Goal: Navigation & Orientation: Find specific page/section

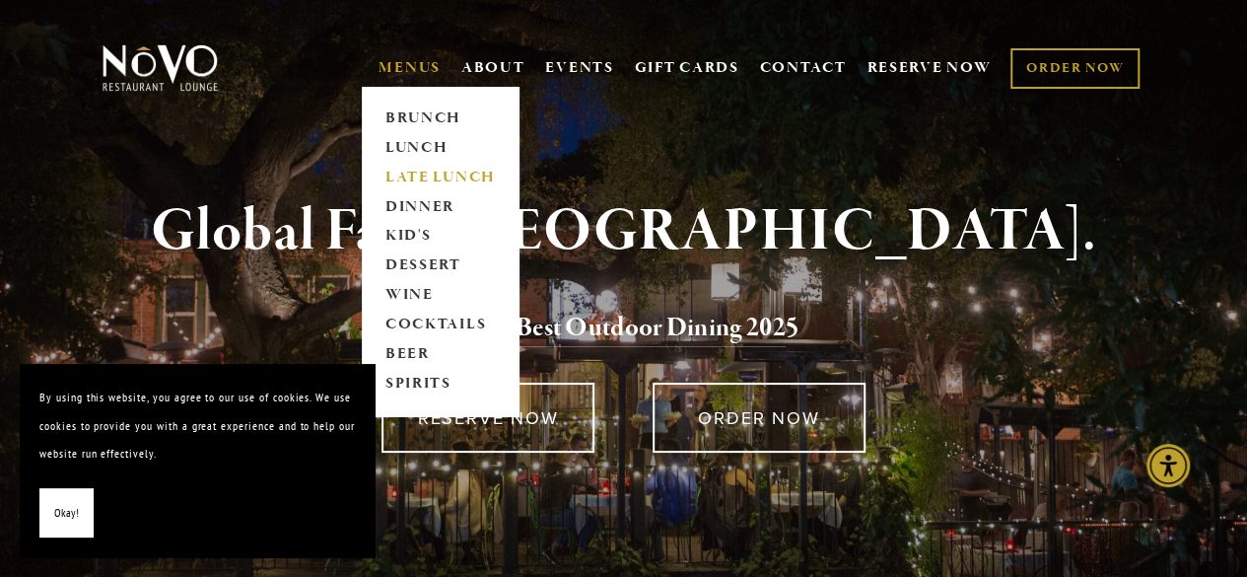
click at [440, 176] on link "LATE LUNCH" at bounding box center [440, 178] width 123 height 30
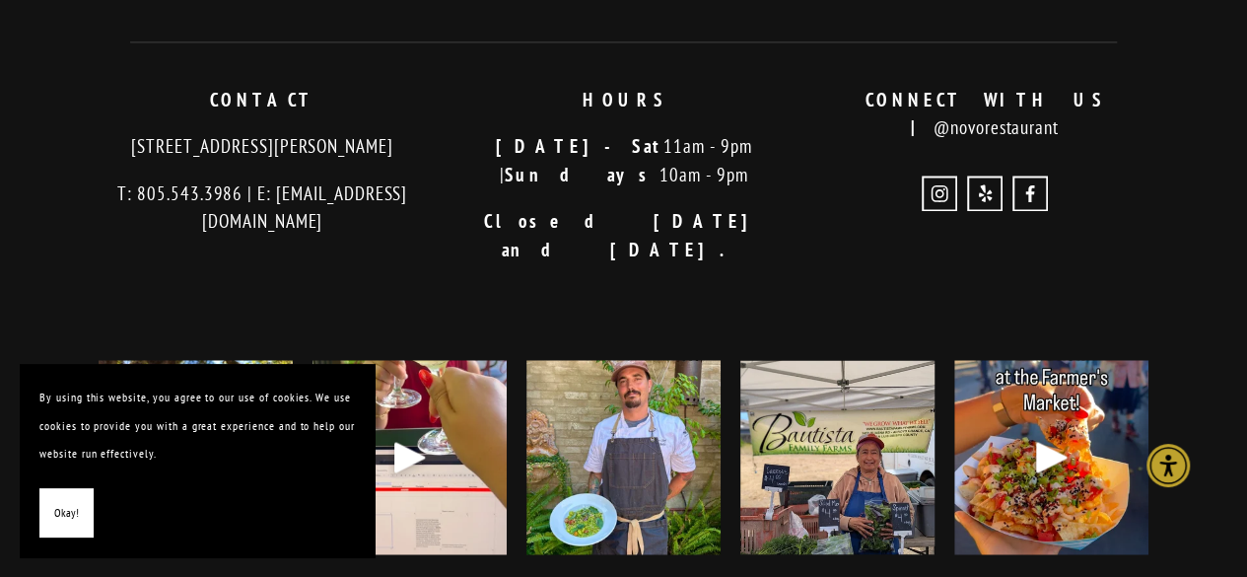
scroll to position [1382, 0]
